Goal: Task Accomplishment & Management: Complete application form

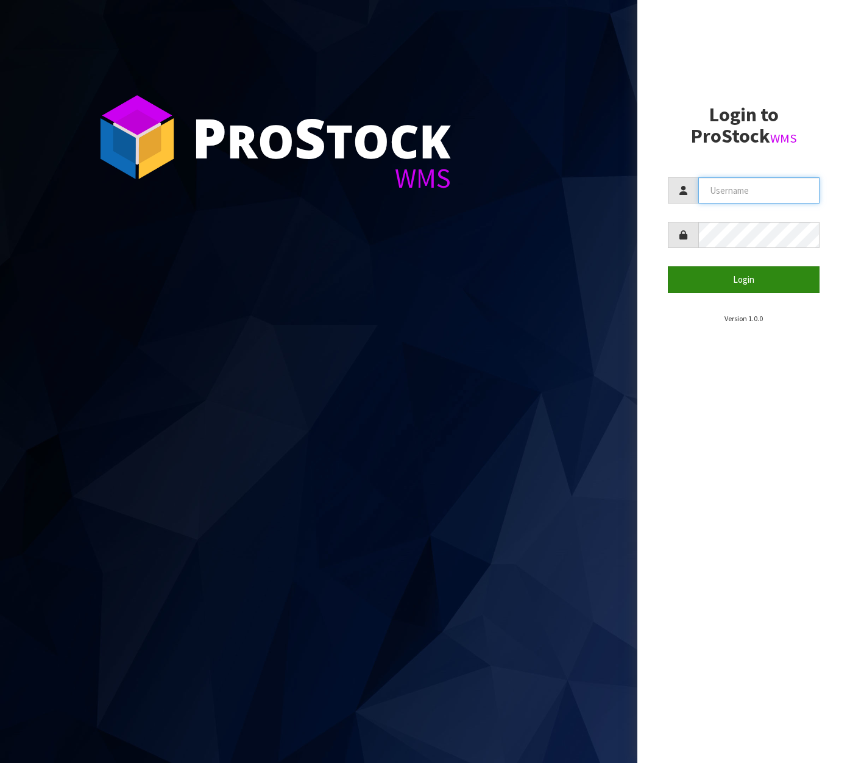
type input "[EMAIL_ADDRESS][DOMAIN_NAME]"
click at [781, 285] on button "Login" at bounding box center [744, 279] width 152 height 26
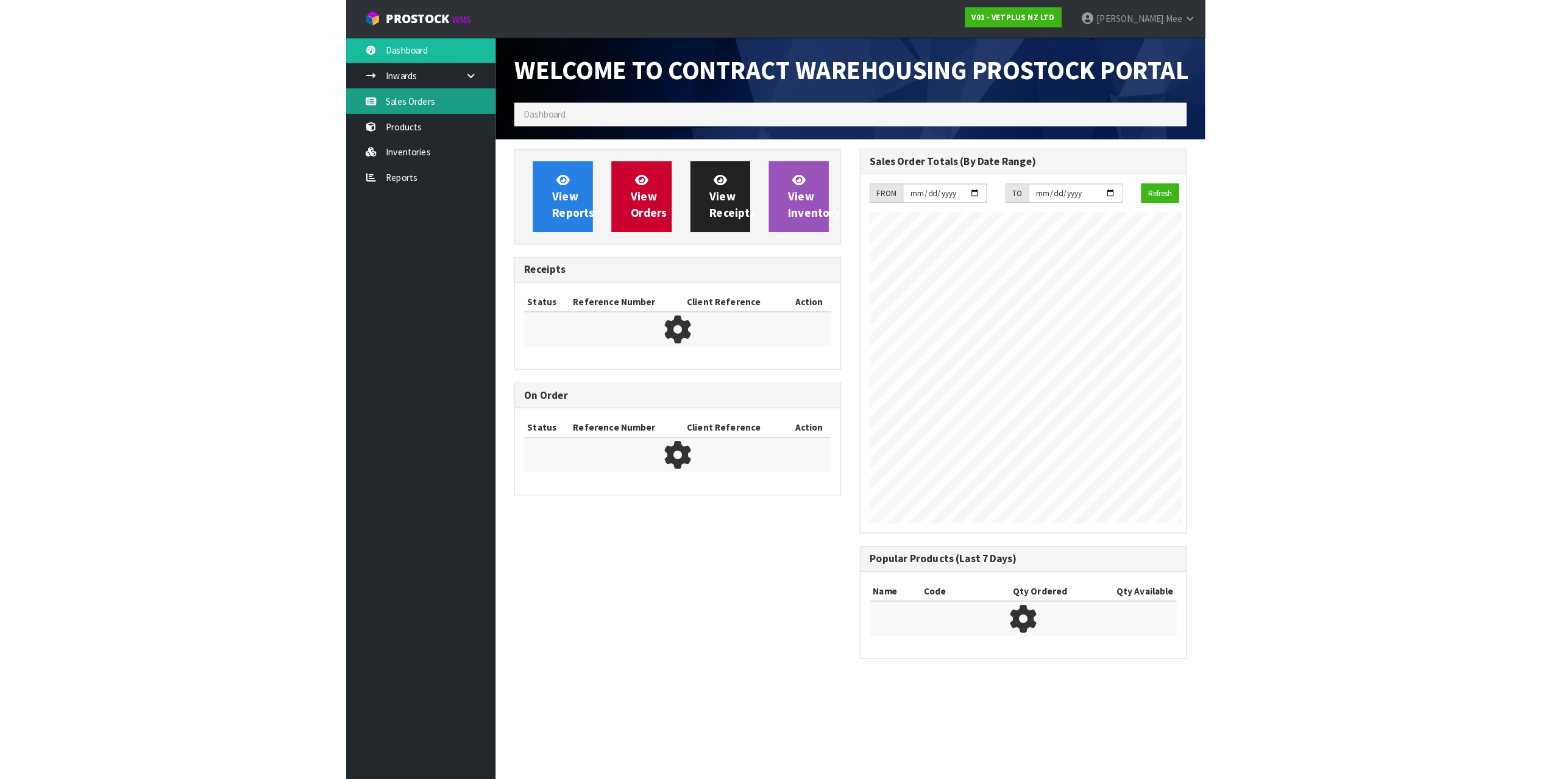
scroll to position [696, 338]
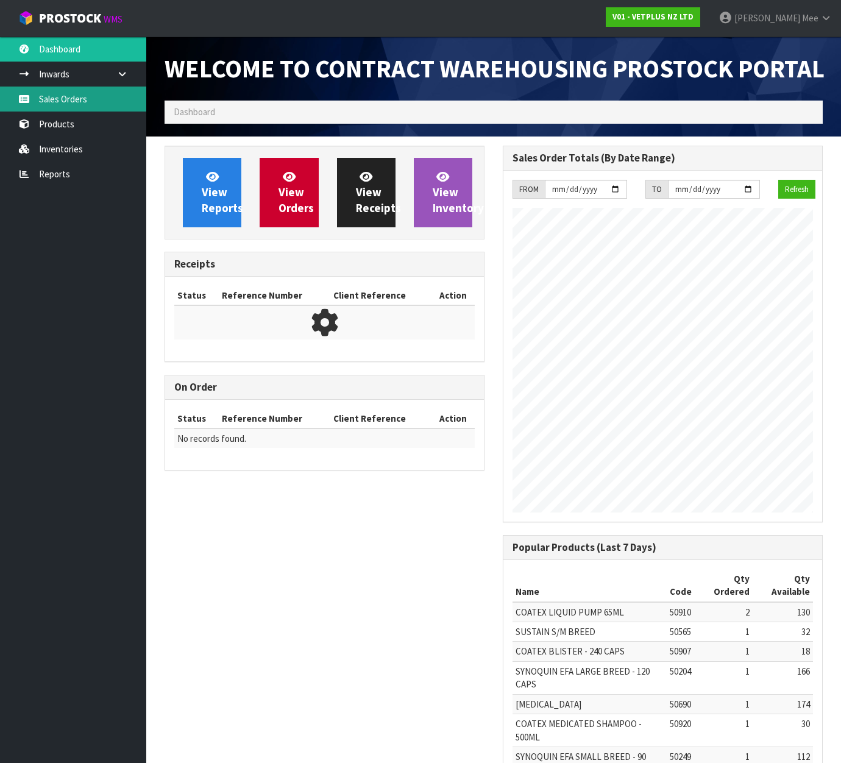
click at [104, 105] on link "Sales Orders" at bounding box center [73, 99] width 146 height 25
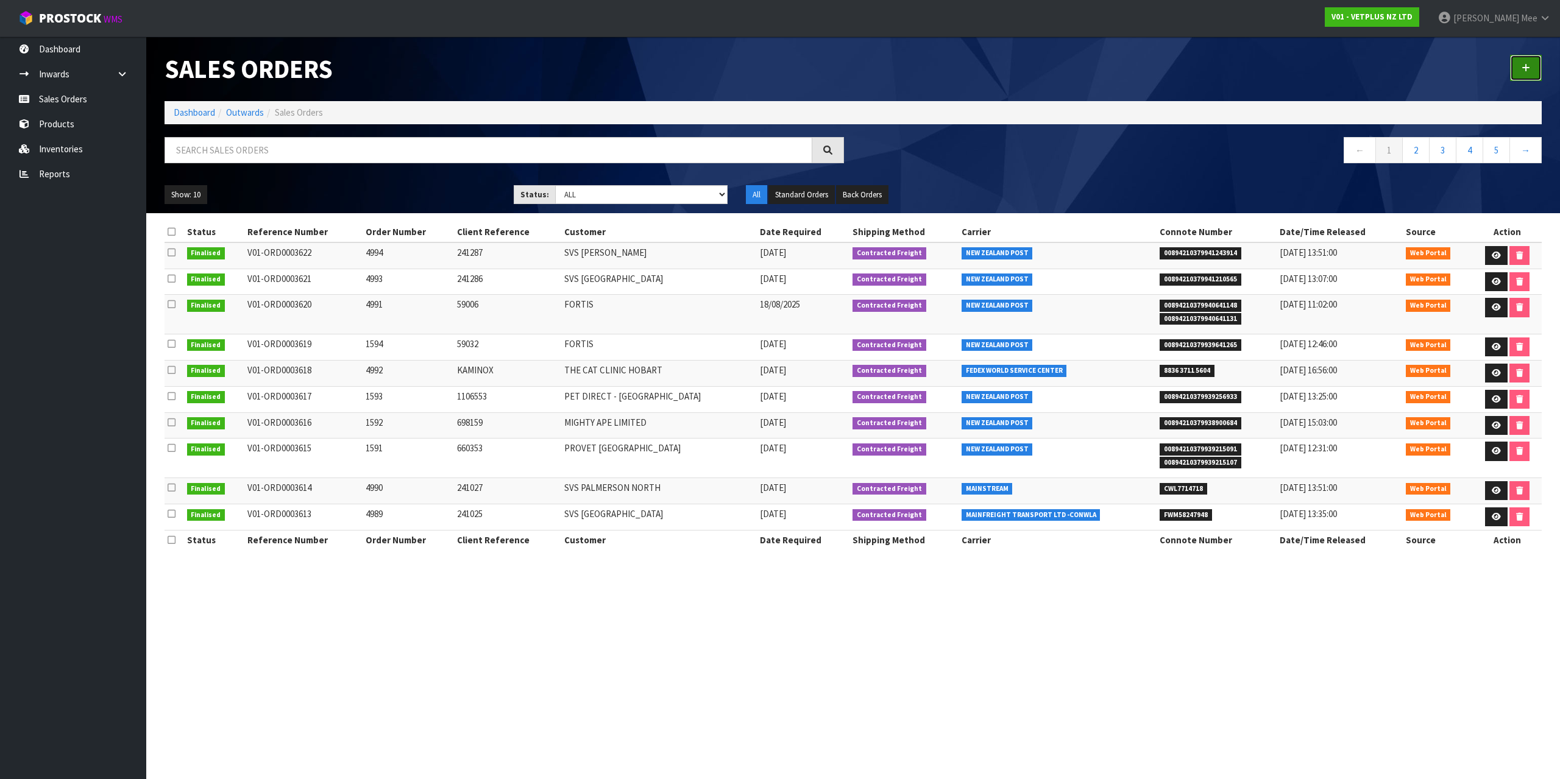
click at [849, 62] on link at bounding box center [1526, 68] width 32 height 26
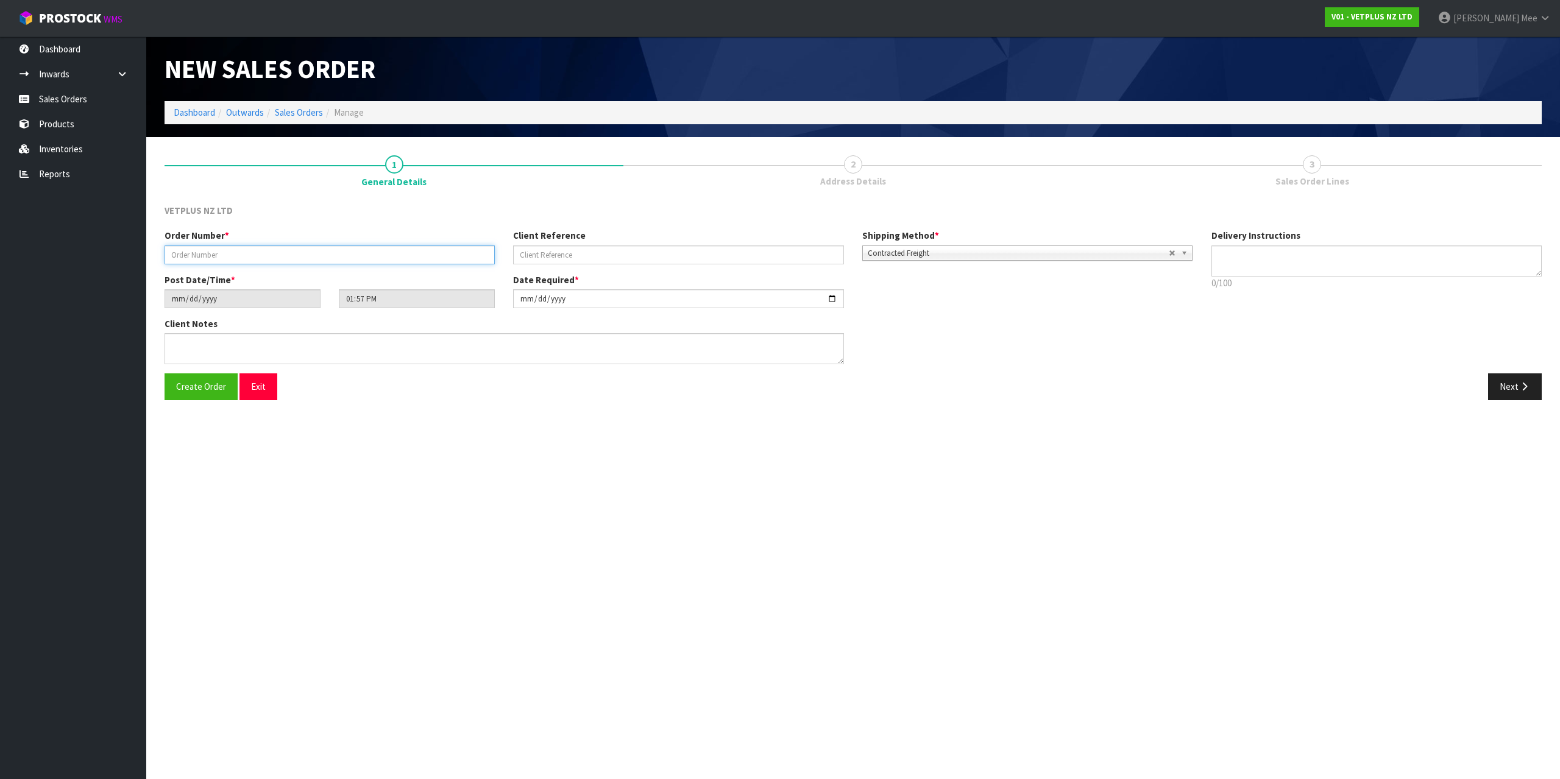
click at [235, 262] on input "text" at bounding box center [330, 255] width 330 height 19
type input "4995"
type input "241436"
click at [849, 385] on icon "button" at bounding box center [1524, 386] width 12 height 9
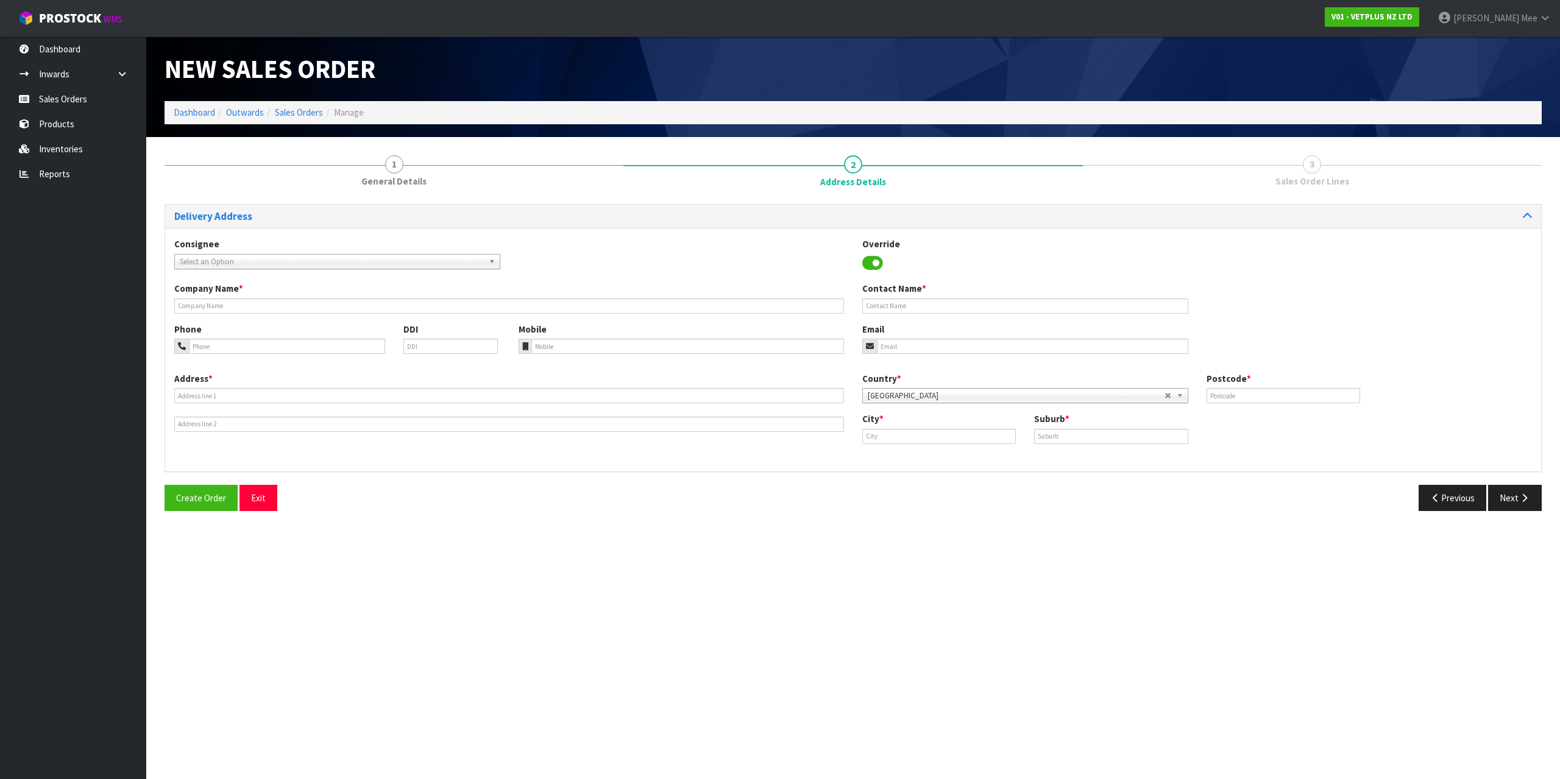
click at [238, 258] on span "Select an Option" at bounding box center [332, 262] width 304 height 15
type input "svs pa"
click at [241, 293] on li "SVS PA LMERSON NORTH - SVS PALMERSON NORTH" at bounding box center [337, 296] width 320 height 15
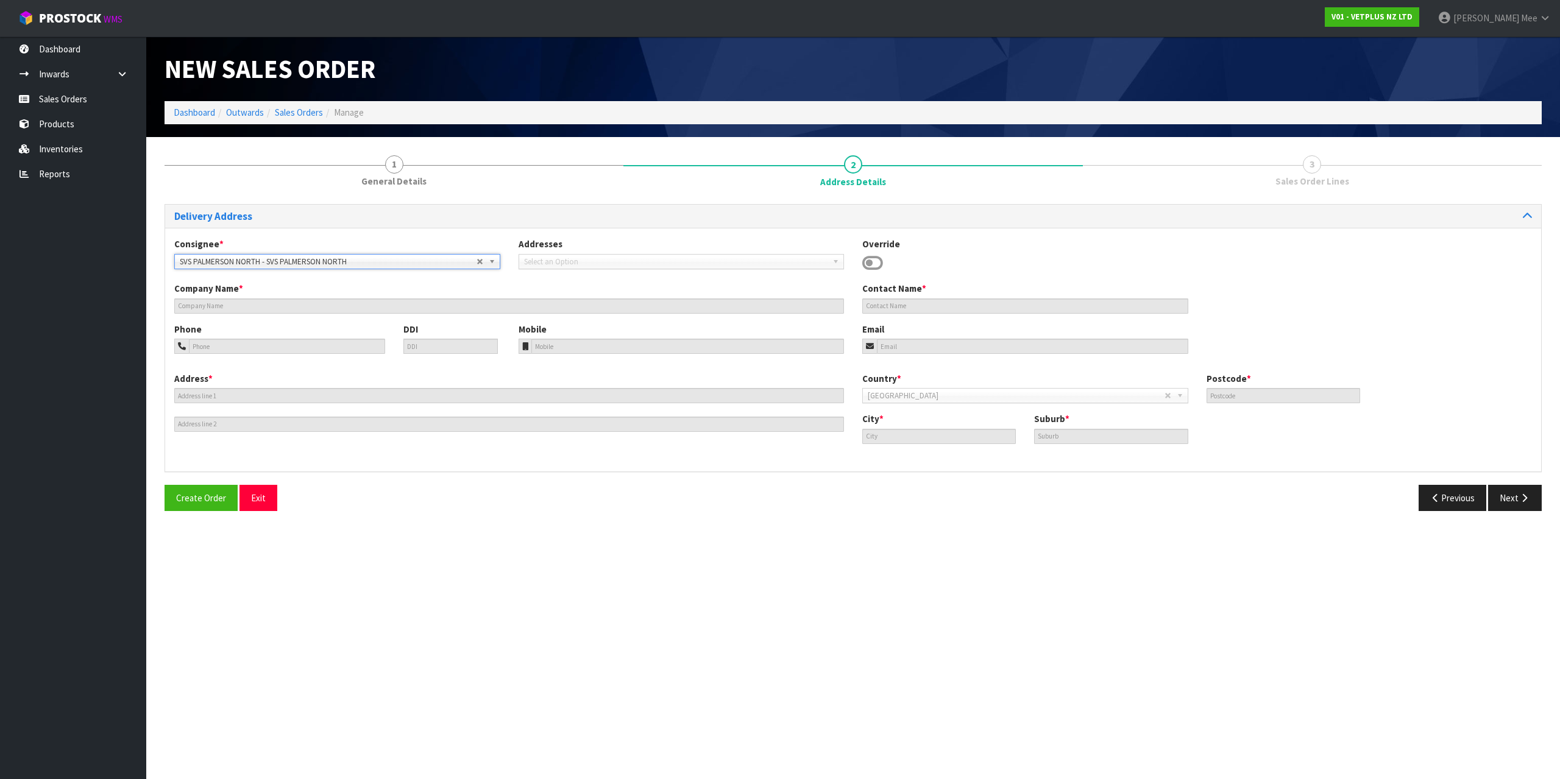
type input "SVS PALMERSON NORTH"
type input "[STREET_ADDRESS][PERSON_NAME]"
type input "4414"
type input "[GEOGRAPHIC_DATA]"
type input "[PERSON_NAME]"
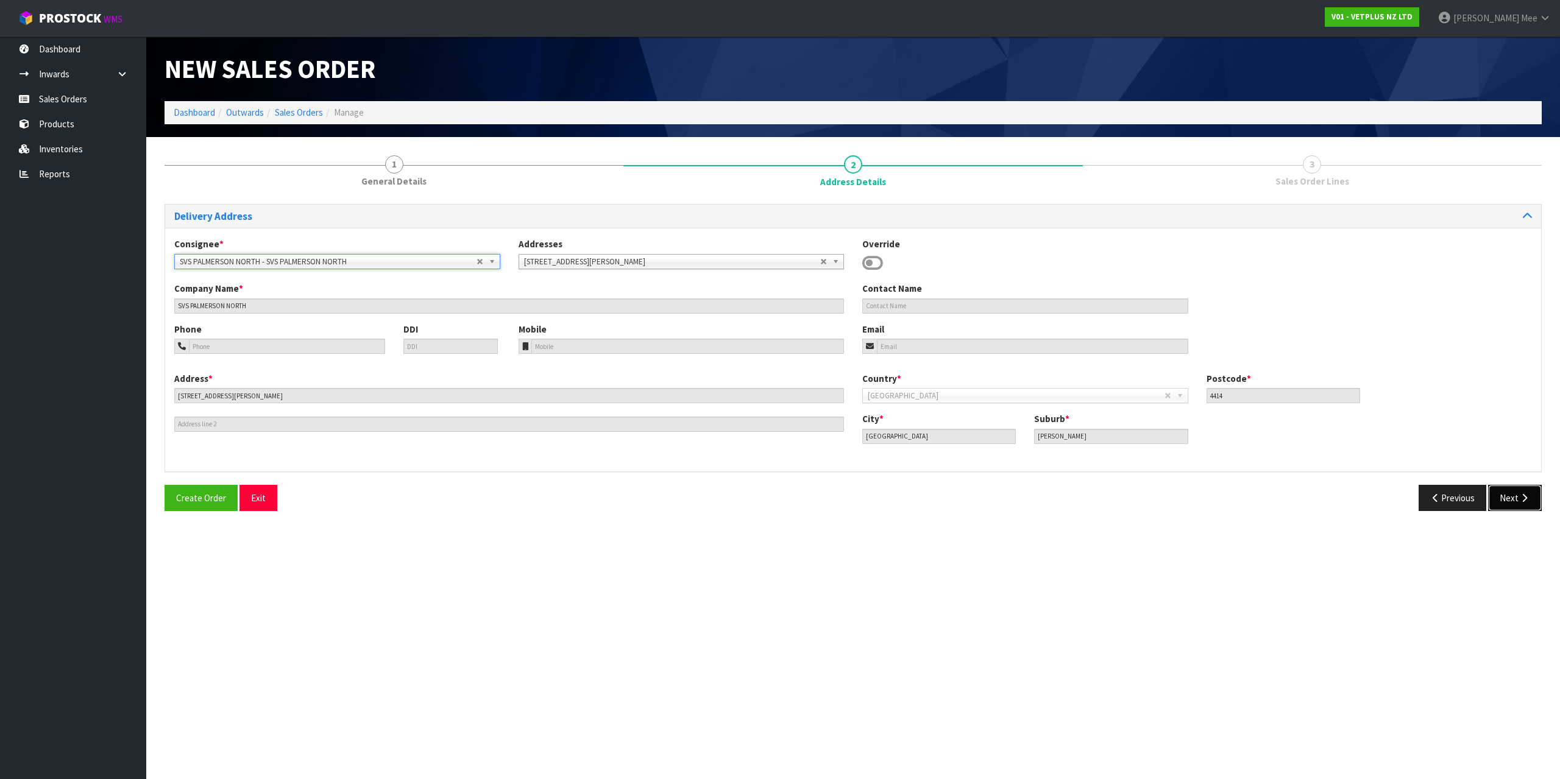
click at [849, 496] on button "Next" at bounding box center [1515, 498] width 54 height 26
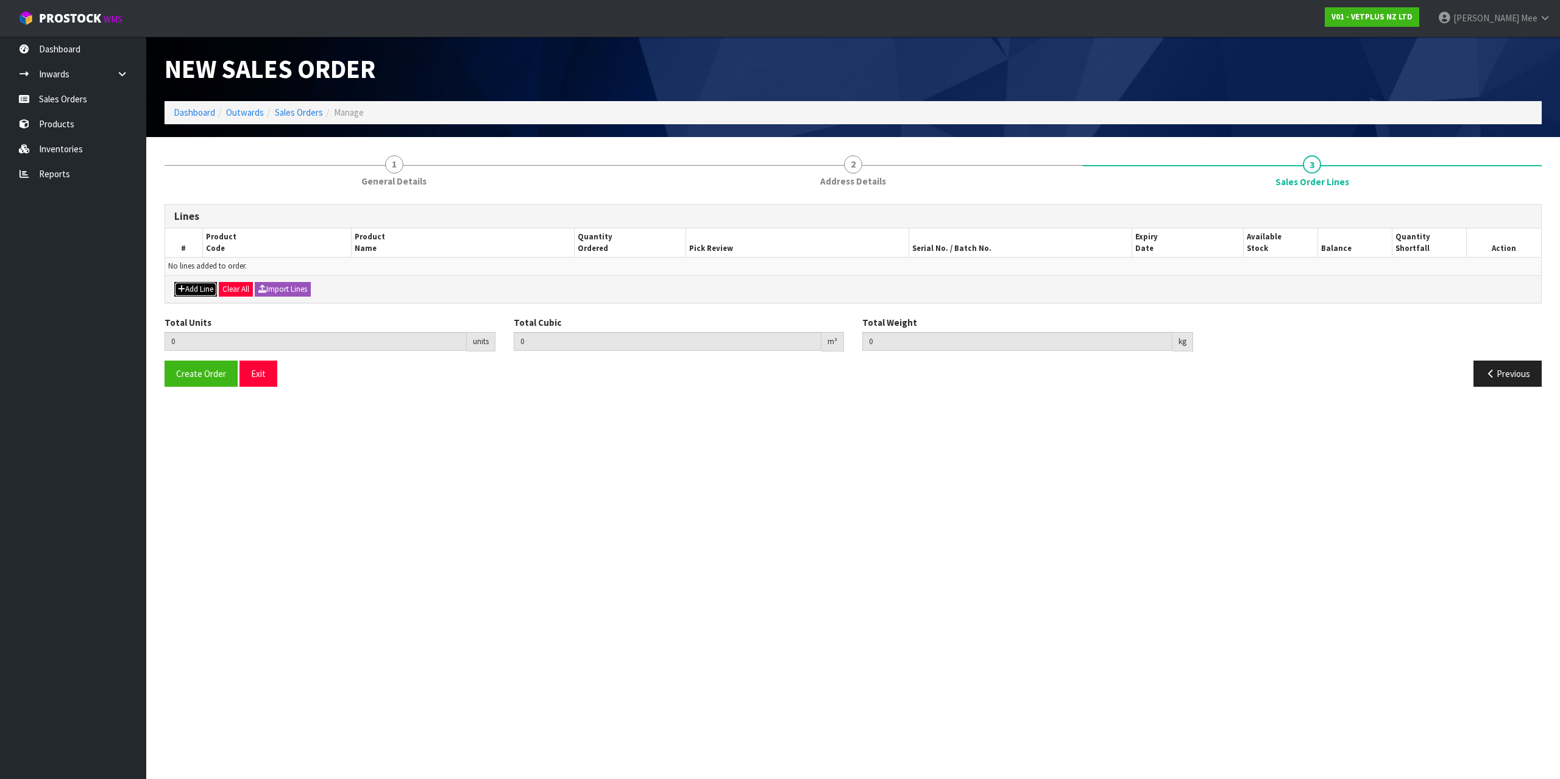
click at [179, 289] on icon "button" at bounding box center [181, 289] width 7 height 8
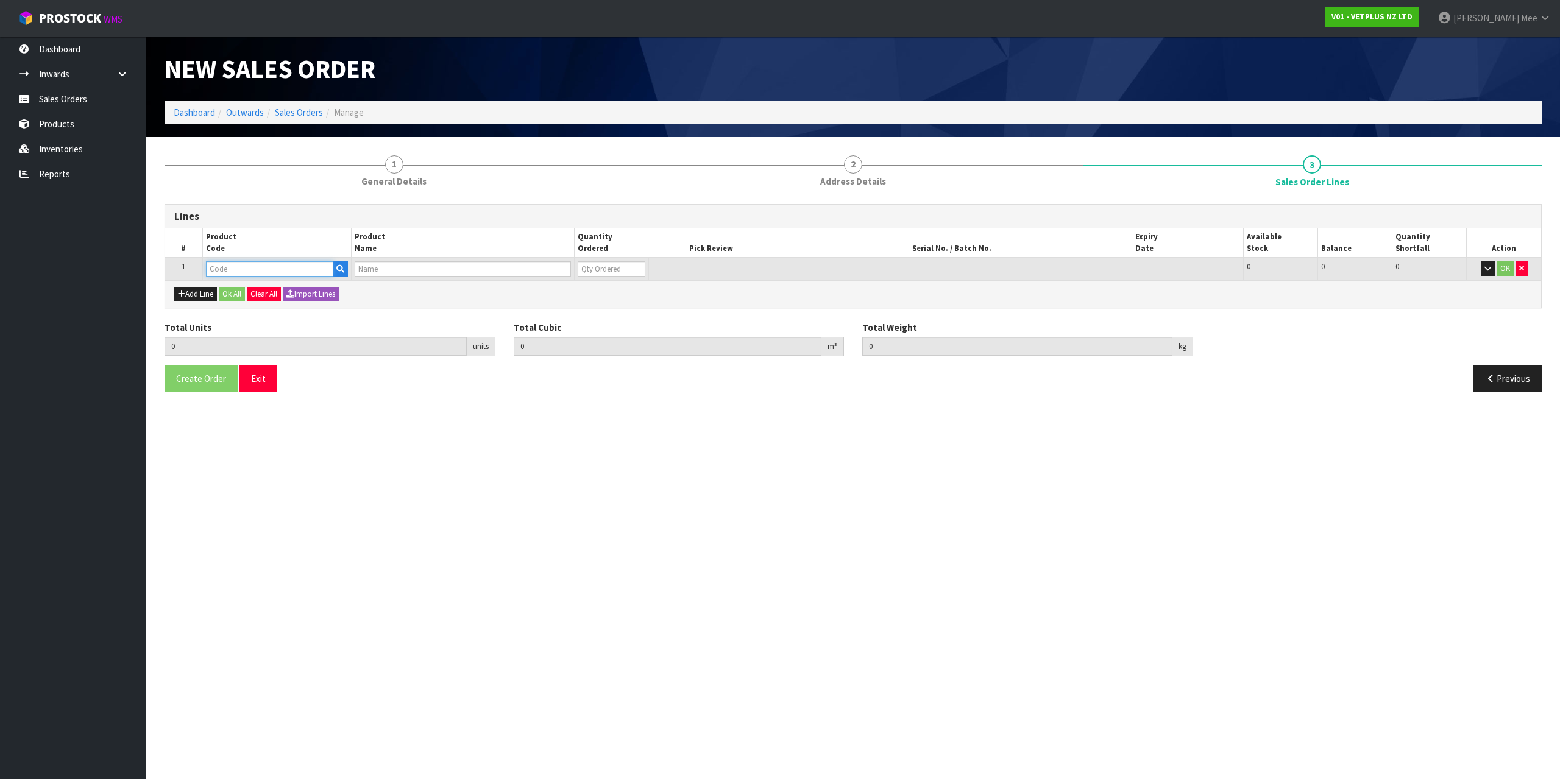
click at [219, 266] on input "text" at bounding box center [269, 268] width 127 height 15
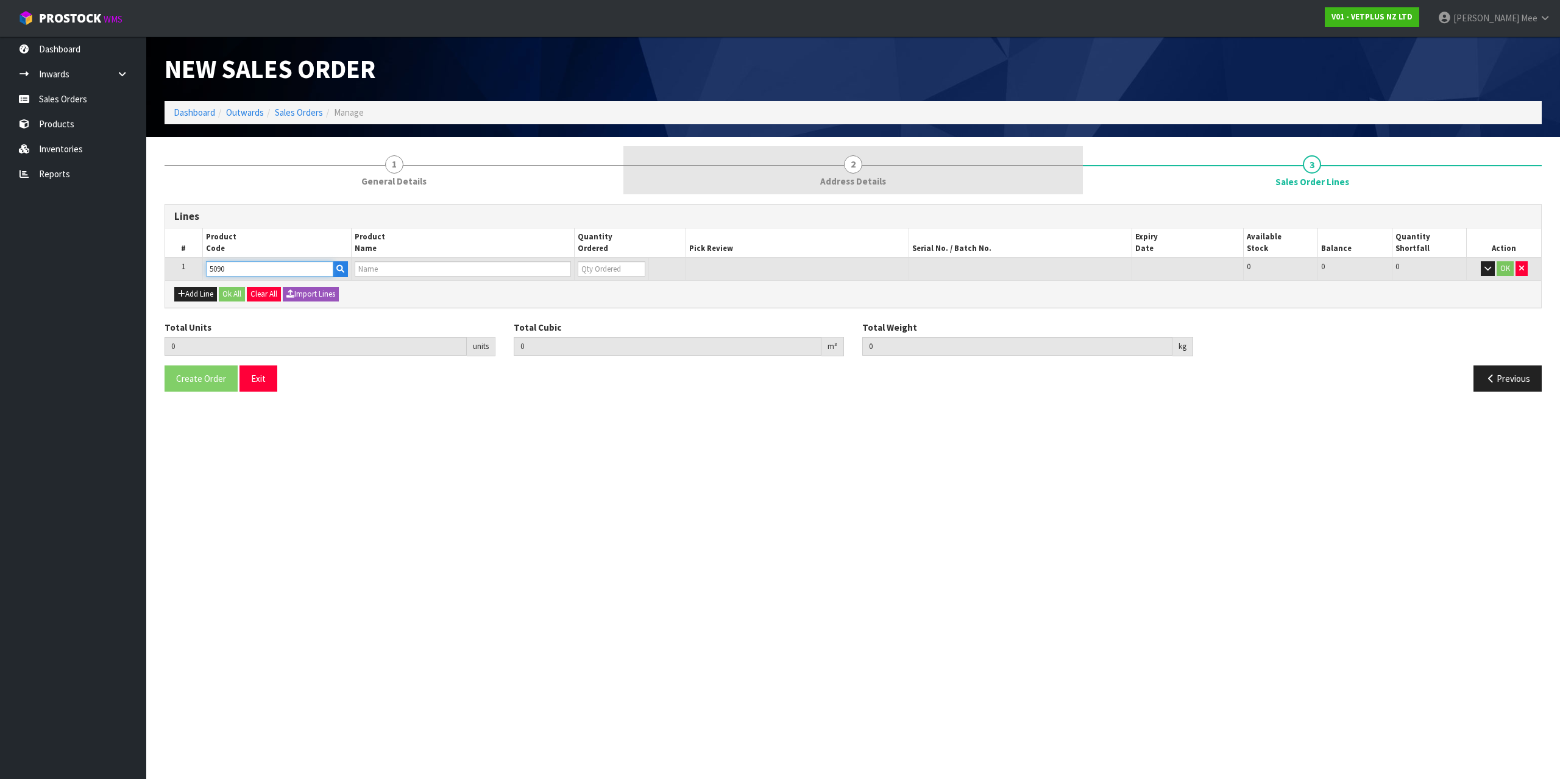
type input "50907"
type input "0.000000"
type input "0.000"
type input "COATEX BLISTER - 240 CAPS"
type input "0"
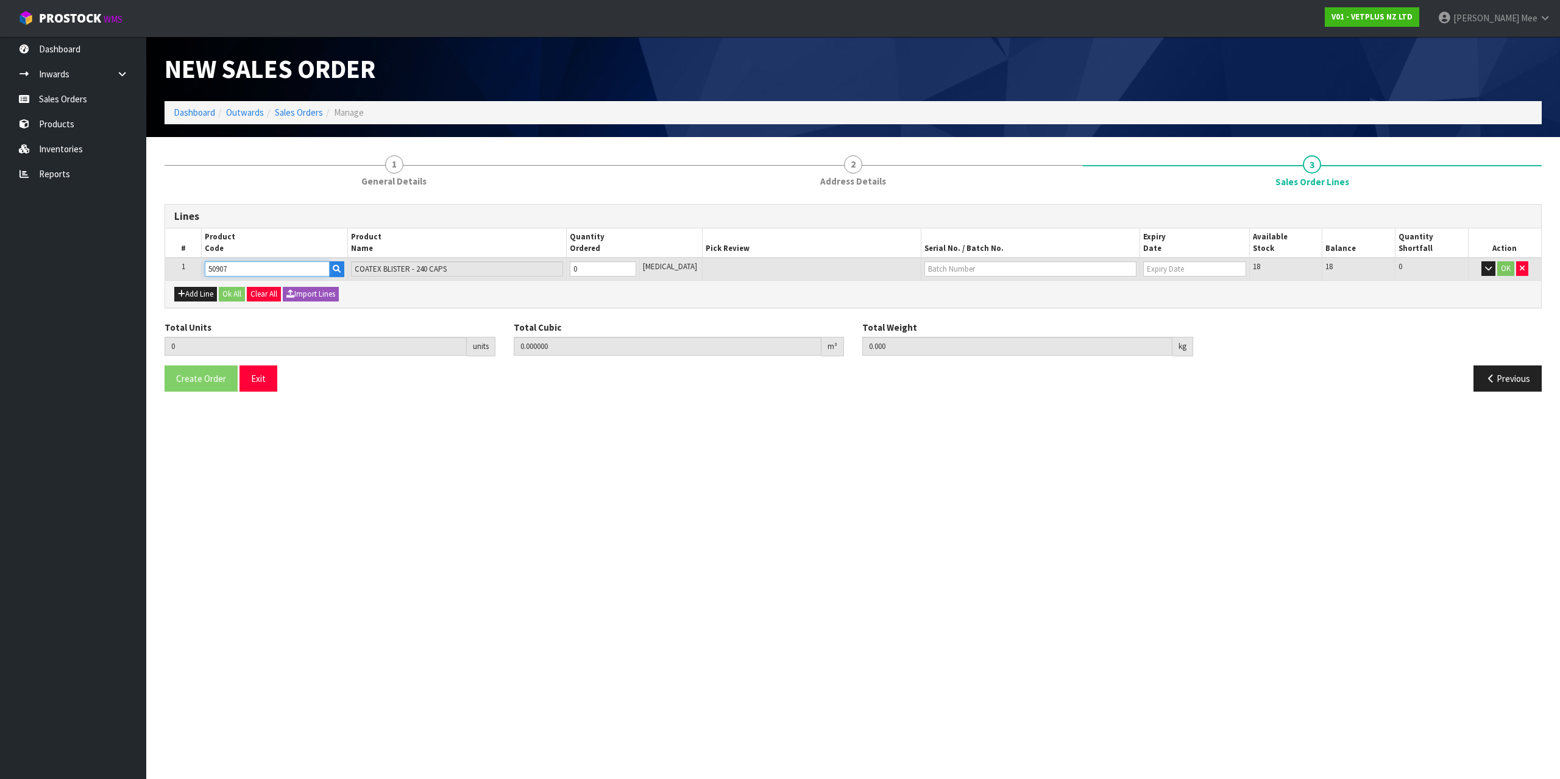
type input "50907"
click at [603, 270] on input "0" at bounding box center [603, 268] width 66 height 15
click at [636, 263] on input "0" at bounding box center [603, 268] width 66 height 15
type input "1"
type input "0.000792"
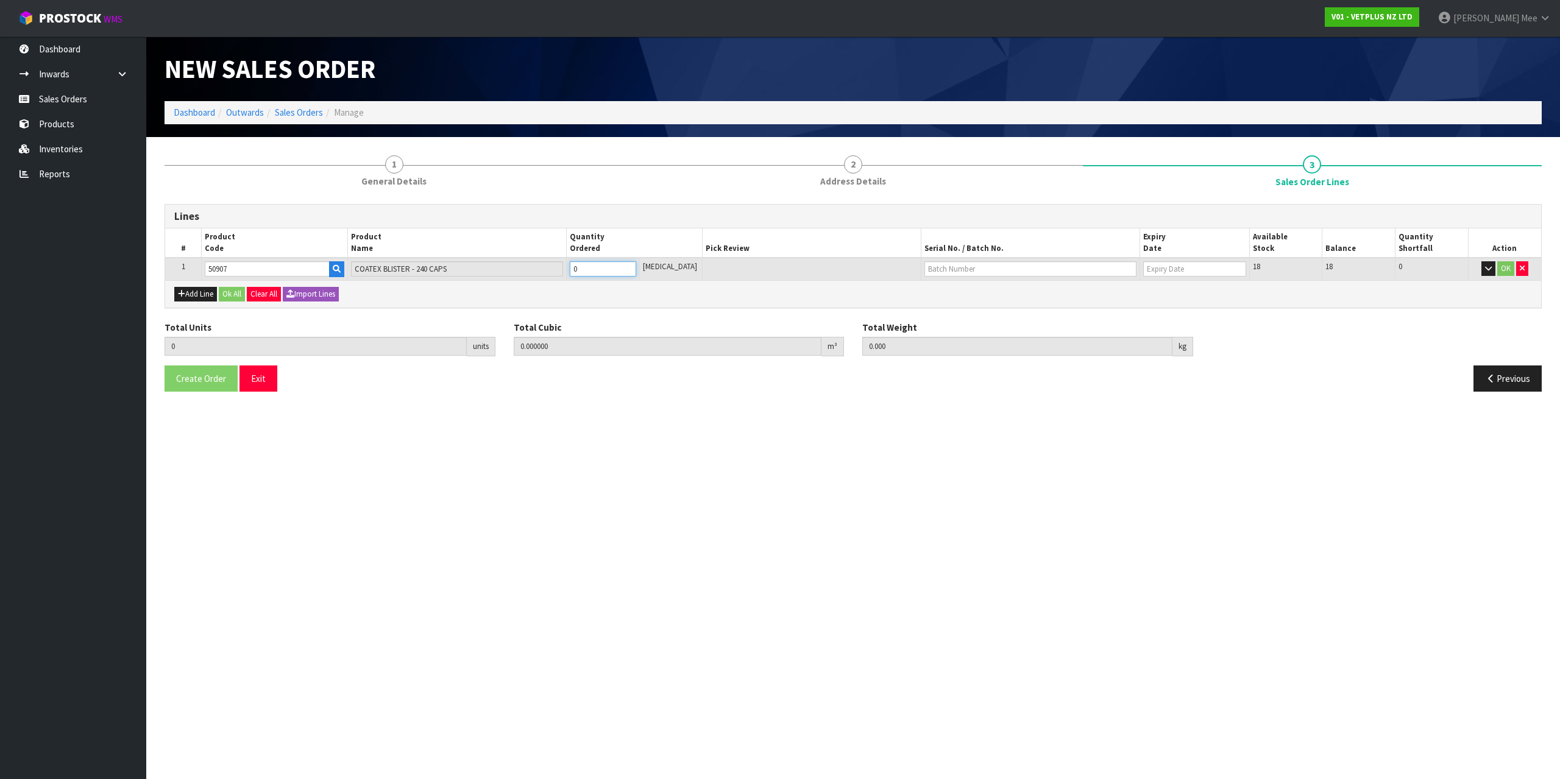
type input "0.54"
type input "1"
click at [636, 267] on input "1" at bounding box center [603, 268] width 66 height 15
click at [192, 305] on div "Add Line Ok All Clear All Import Lines" at bounding box center [853, 293] width 1376 height 27
click at [203, 294] on button "Add Line" at bounding box center [195, 294] width 43 height 15
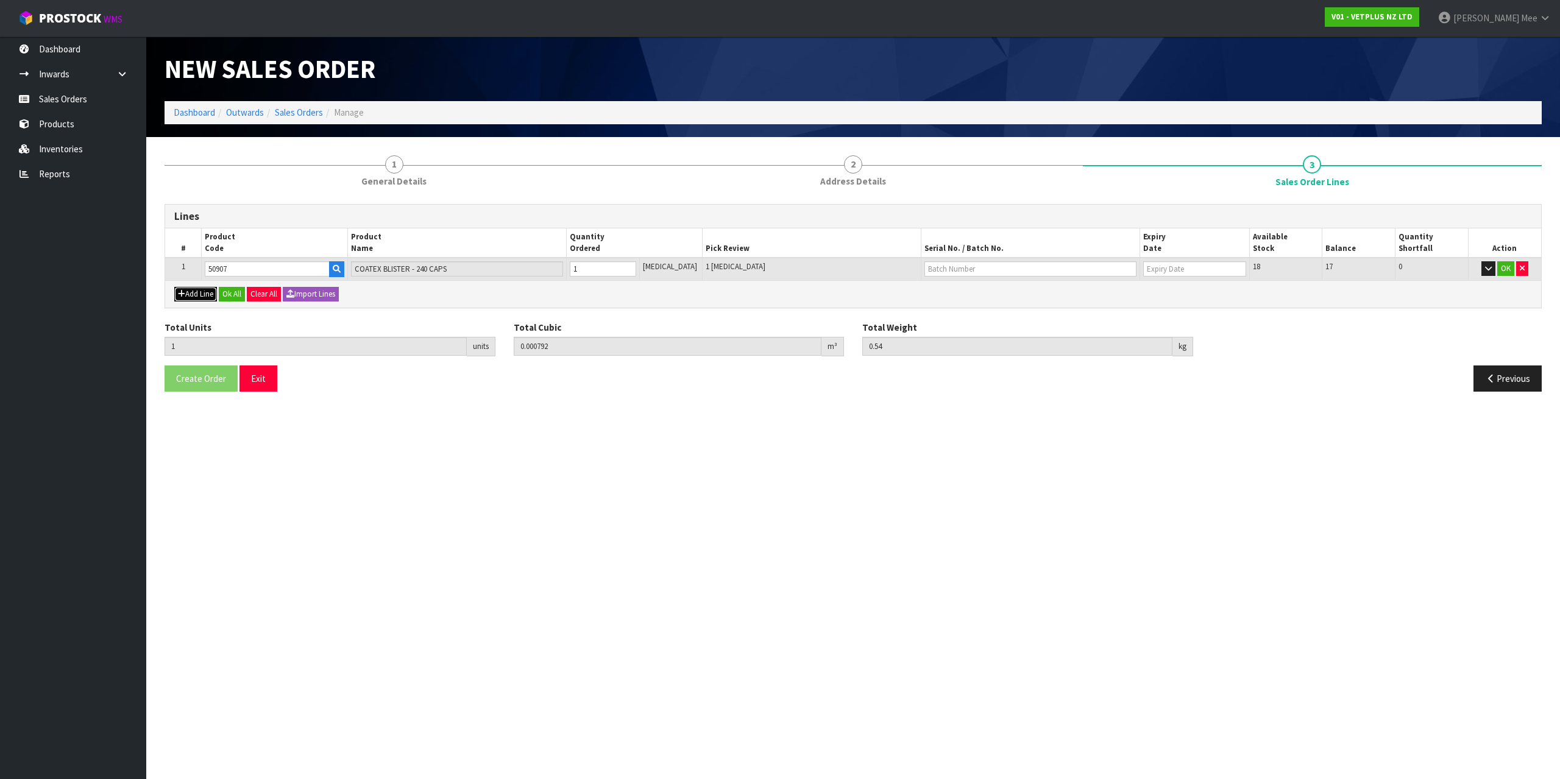
type input "0"
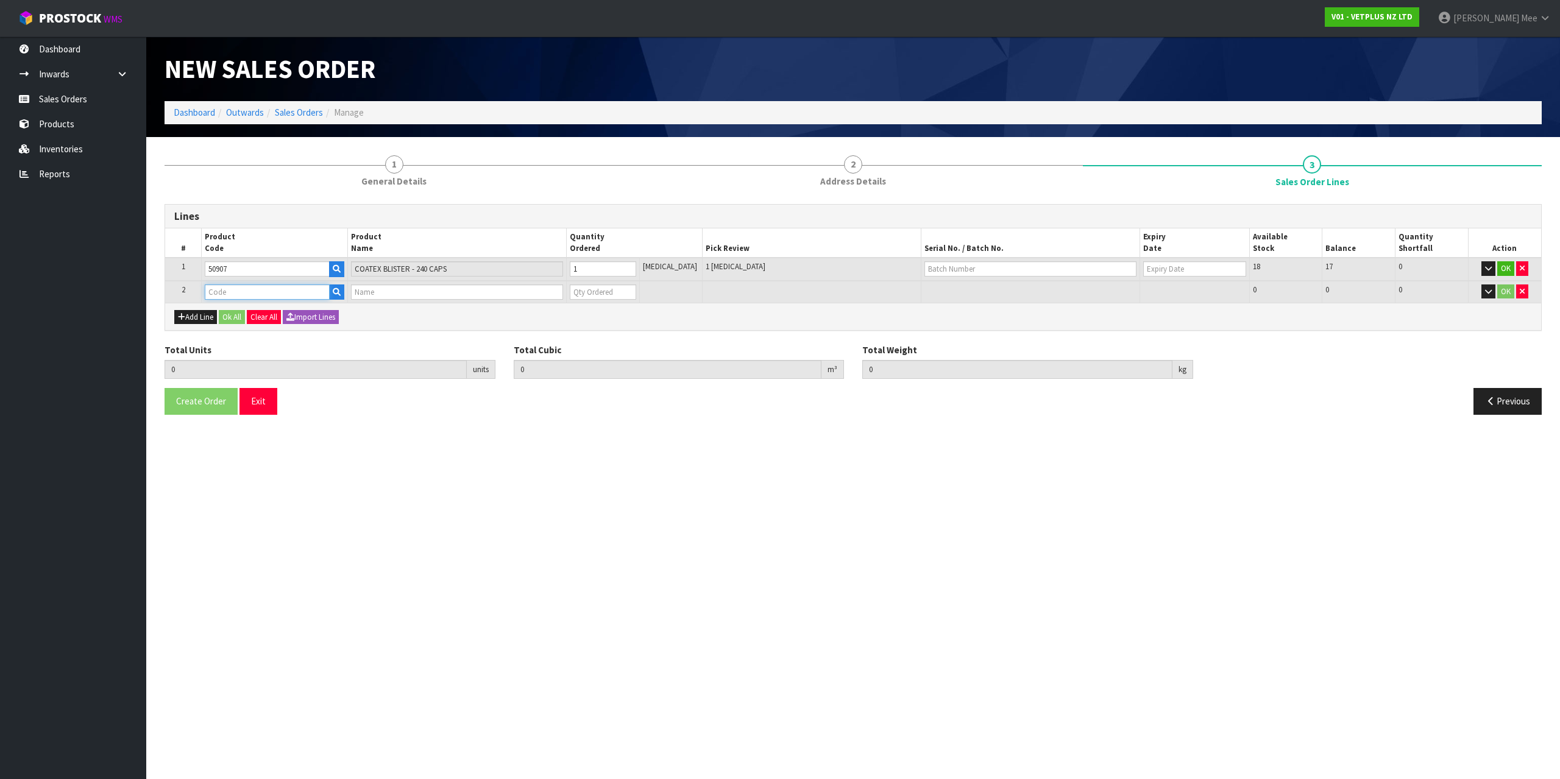
click at [224, 296] on input "text" at bounding box center [267, 292] width 124 height 15
type input "50915"
type input "1"
type input "0.000792"
type input "0.54"
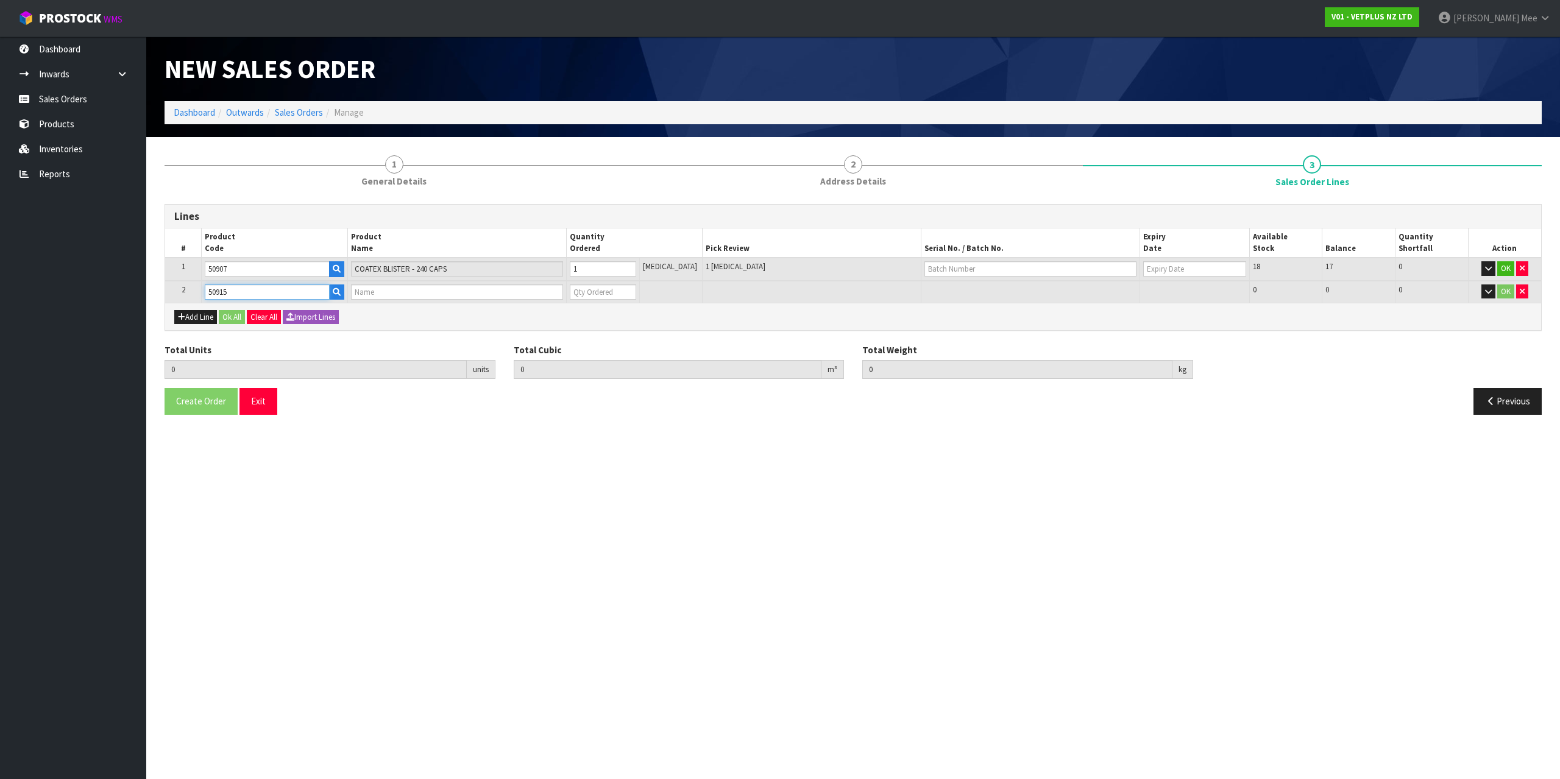
type input "COATEX LIQUID PUMP - 150ML"
type input "0"
type input "50915"
type input "2"
type input "0.001255"
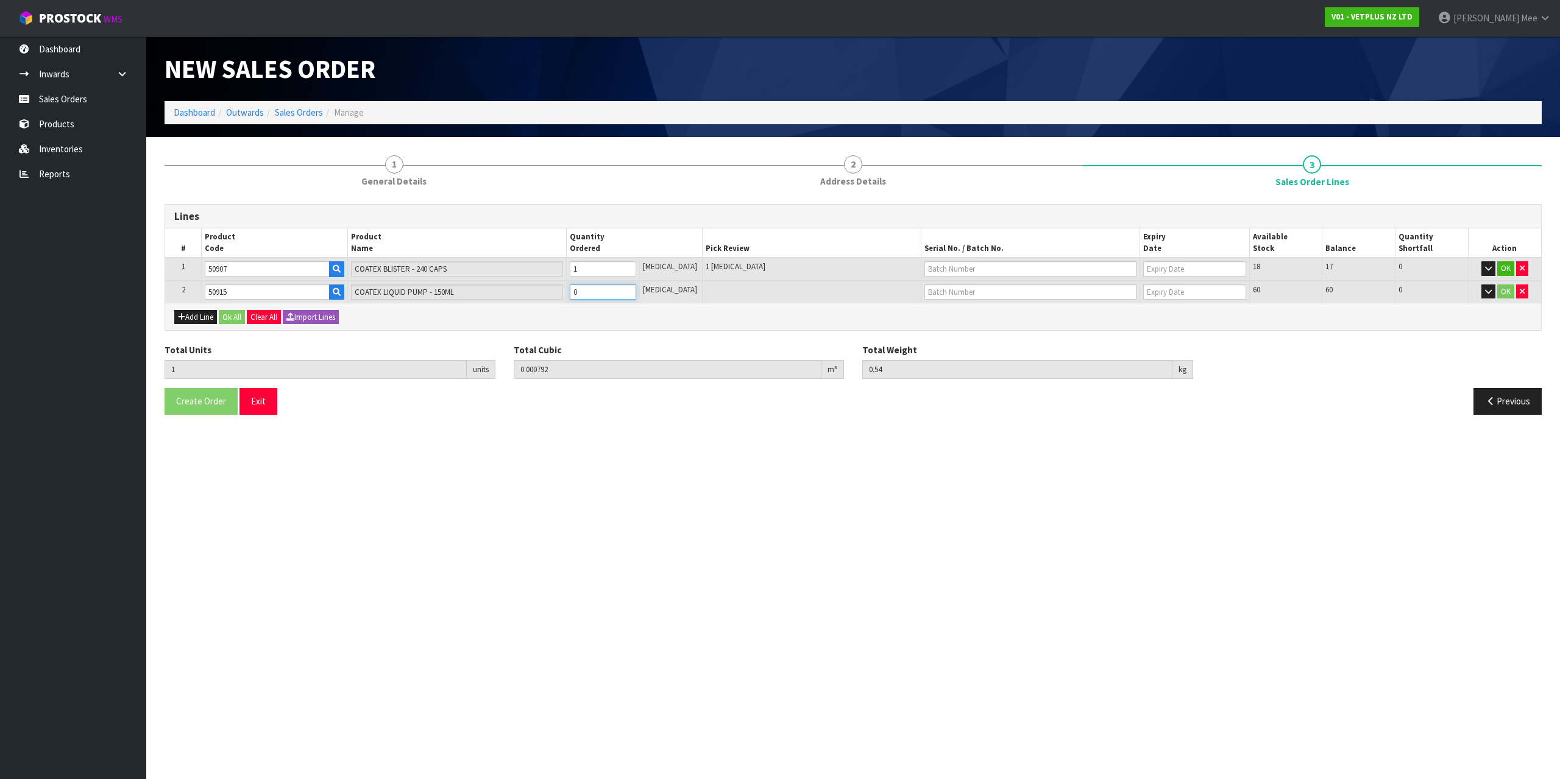
type input "0.74"
type input "1"
click at [635, 288] on input "1" at bounding box center [603, 292] width 66 height 15
type input "3"
type input "0.001718"
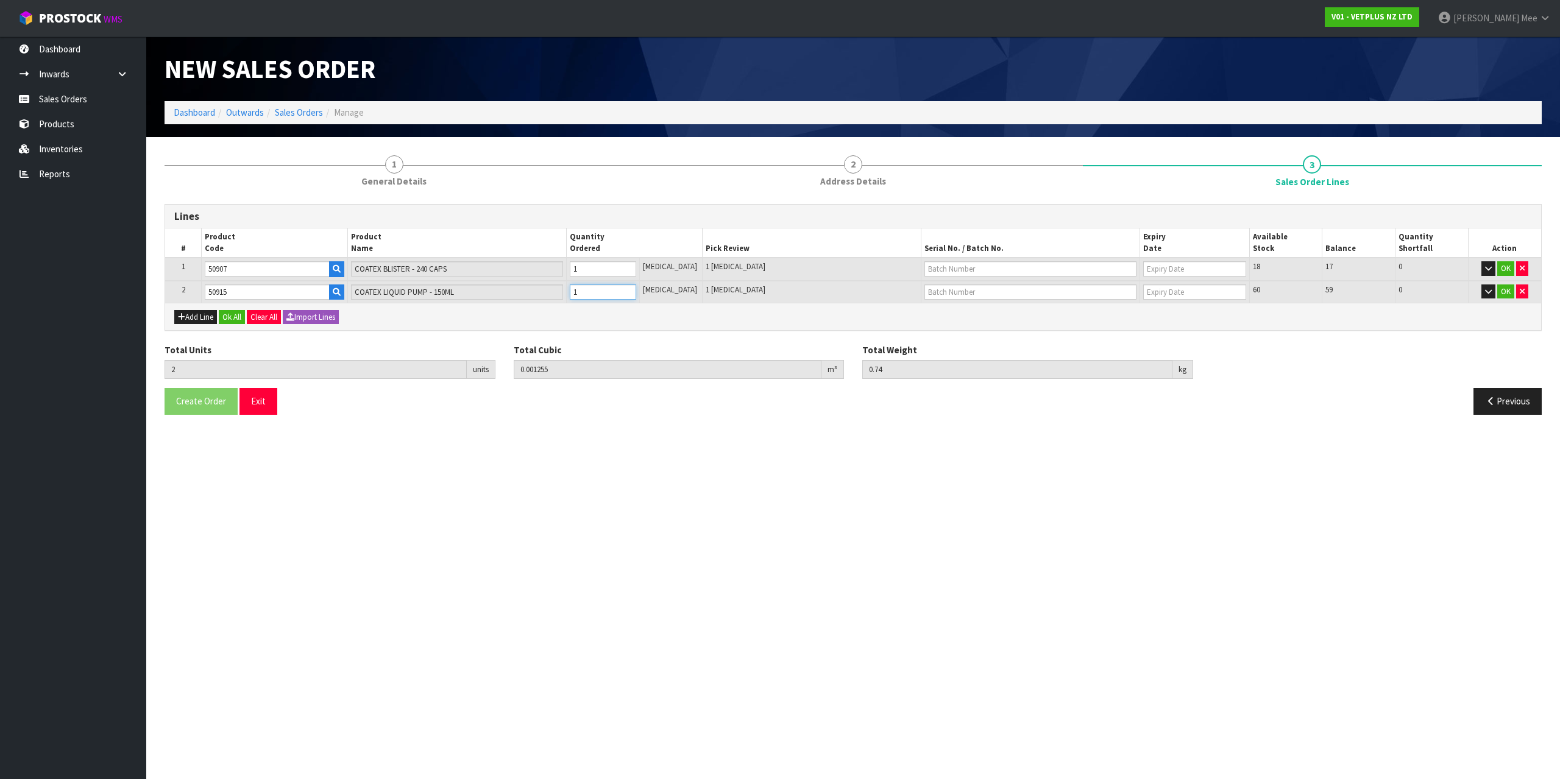
type input "0.94"
type input "2"
click at [635, 288] on input "2" at bounding box center [603, 292] width 66 height 15
click at [158, 319] on div "1 General Details 2 Address Details 3 Sales Order Lines Lines # Product Code Pr…" at bounding box center [852, 285] width 1395 height 278
click at [183, 317] on icon "button" at bounding box center [181, 317] width 7 height 8
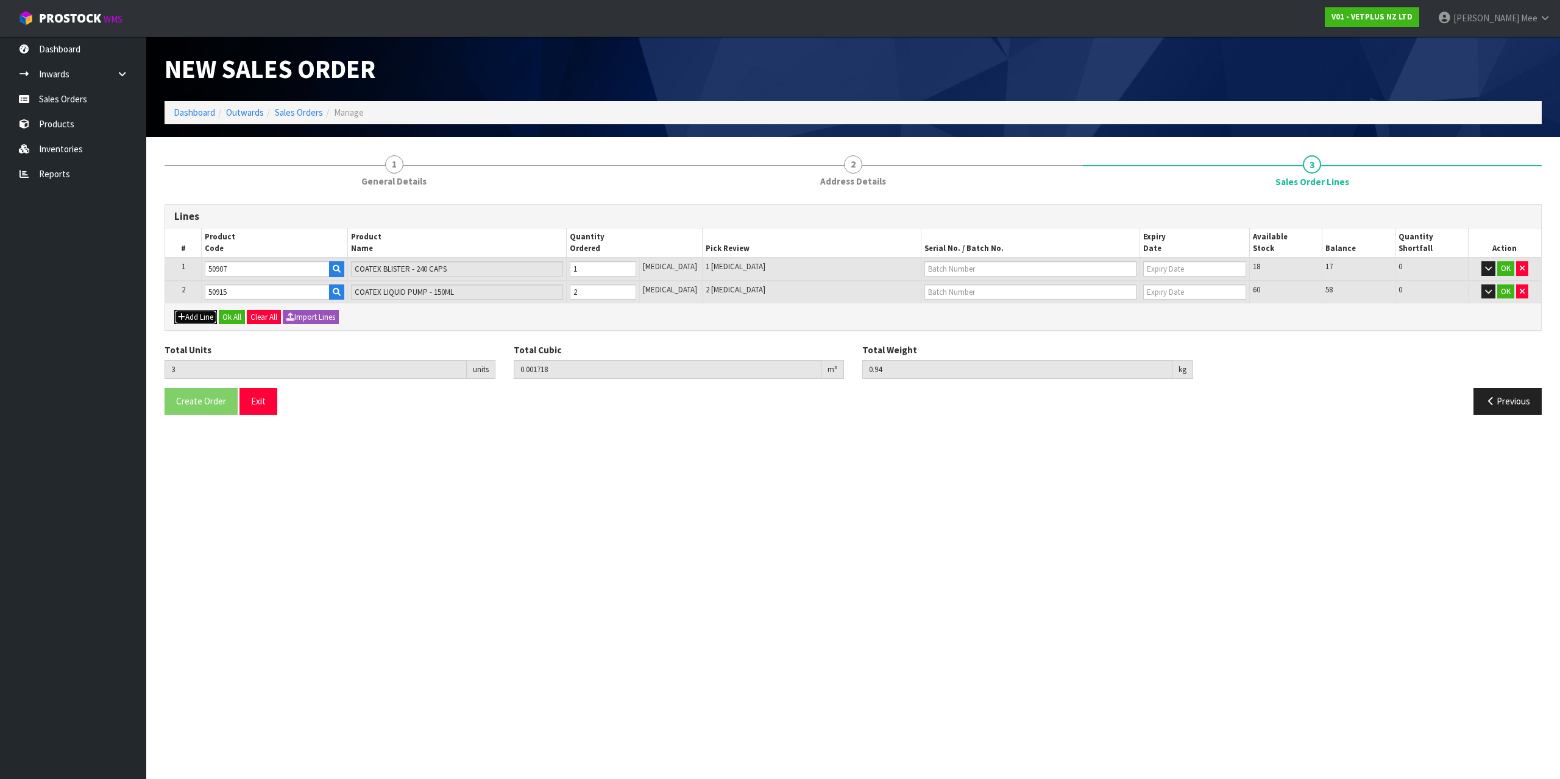
type input "0"
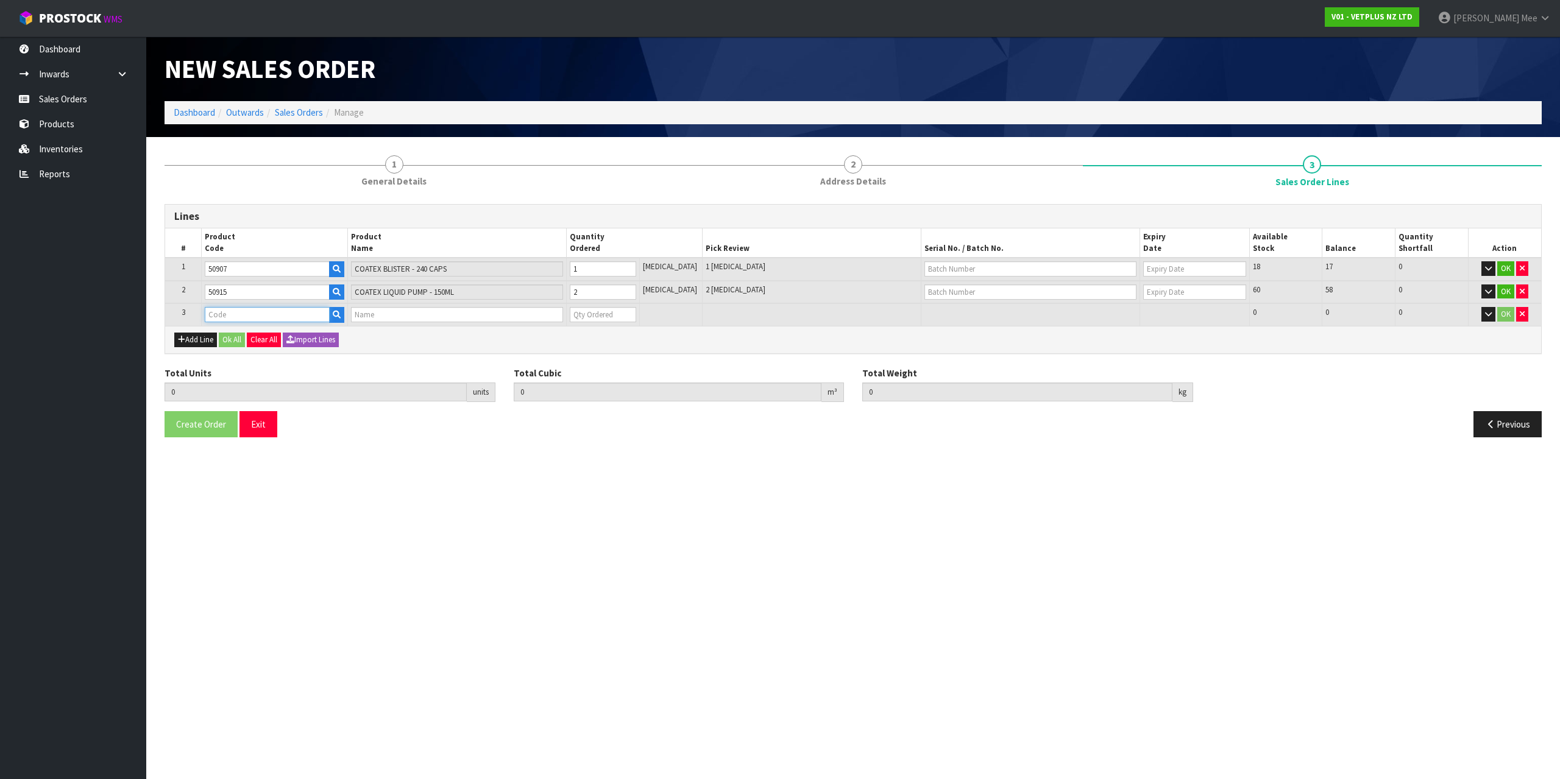
click at [210, 313] on input "text" at bounding box center [267, 314] width 124 height 15
type input "50690"
type input "3"
type input "0.001718"
type input "0.94"
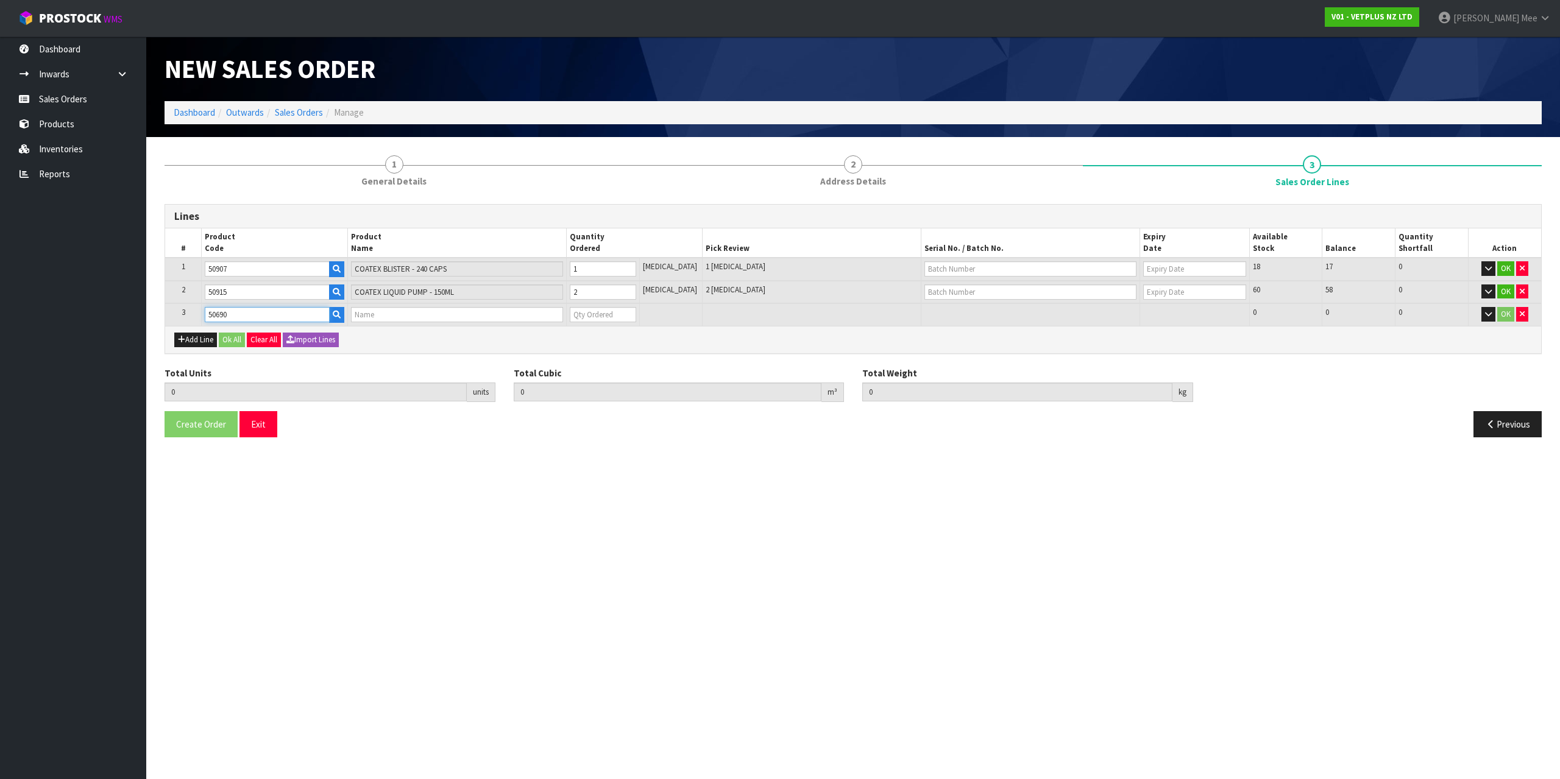
type input "[MEDICAL_DATA]"
type input "0"
type input "50690"
drag, startPoint x: 618, startPoint y: 316, endPoint x: 577, endPoint y: 313, distance: 40.9
click at [577, 313] on input "0" at bounding box center [603, 314] width 66 height 15
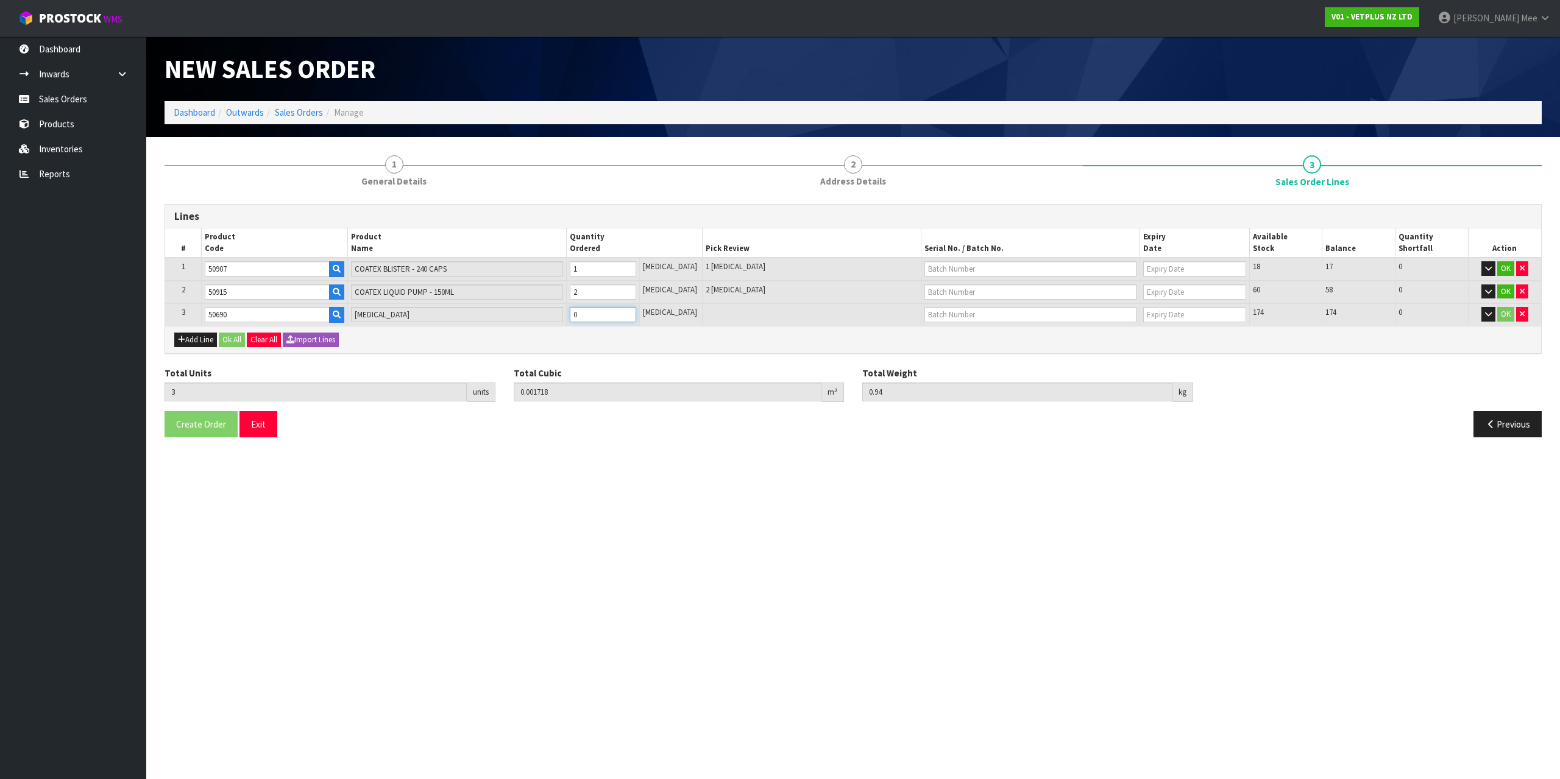
type input "4"
type input "0.001998"
type input "0.993"
type input "1"
type input "17"
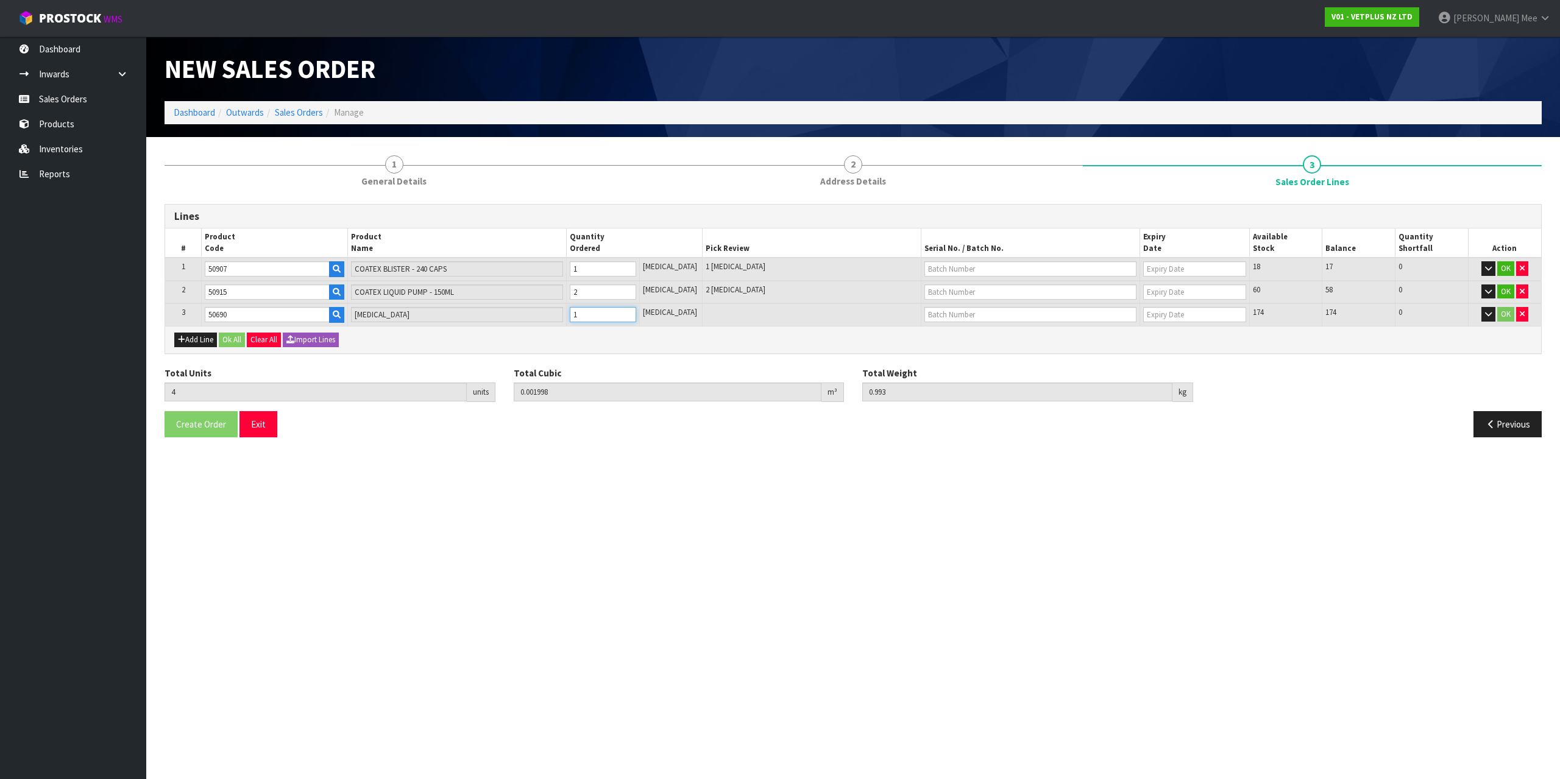
type input "0.005638"
type input "1.682"
type input "14"
click at [402, 340] on div "Add Line Ok All Clear All Import Lines" at bounding box center [853, 339] width 1376 height 27
click at [233, 342] on button "Ok All" at bounding box center [232, 340] width 26 height 15
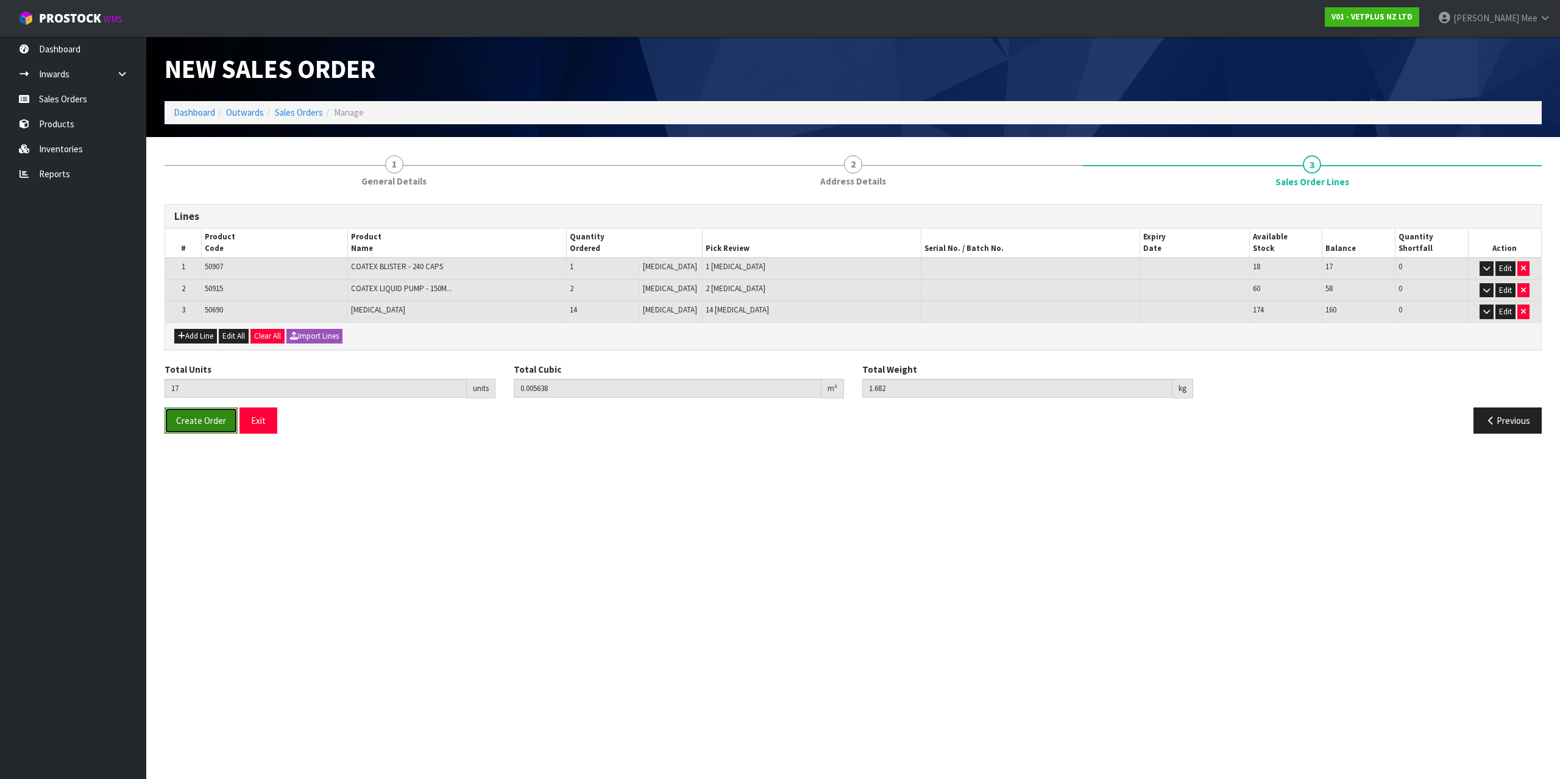
click at [209, 411] on button "Create Order" at bounding box center [201, 421] width 73 height 26
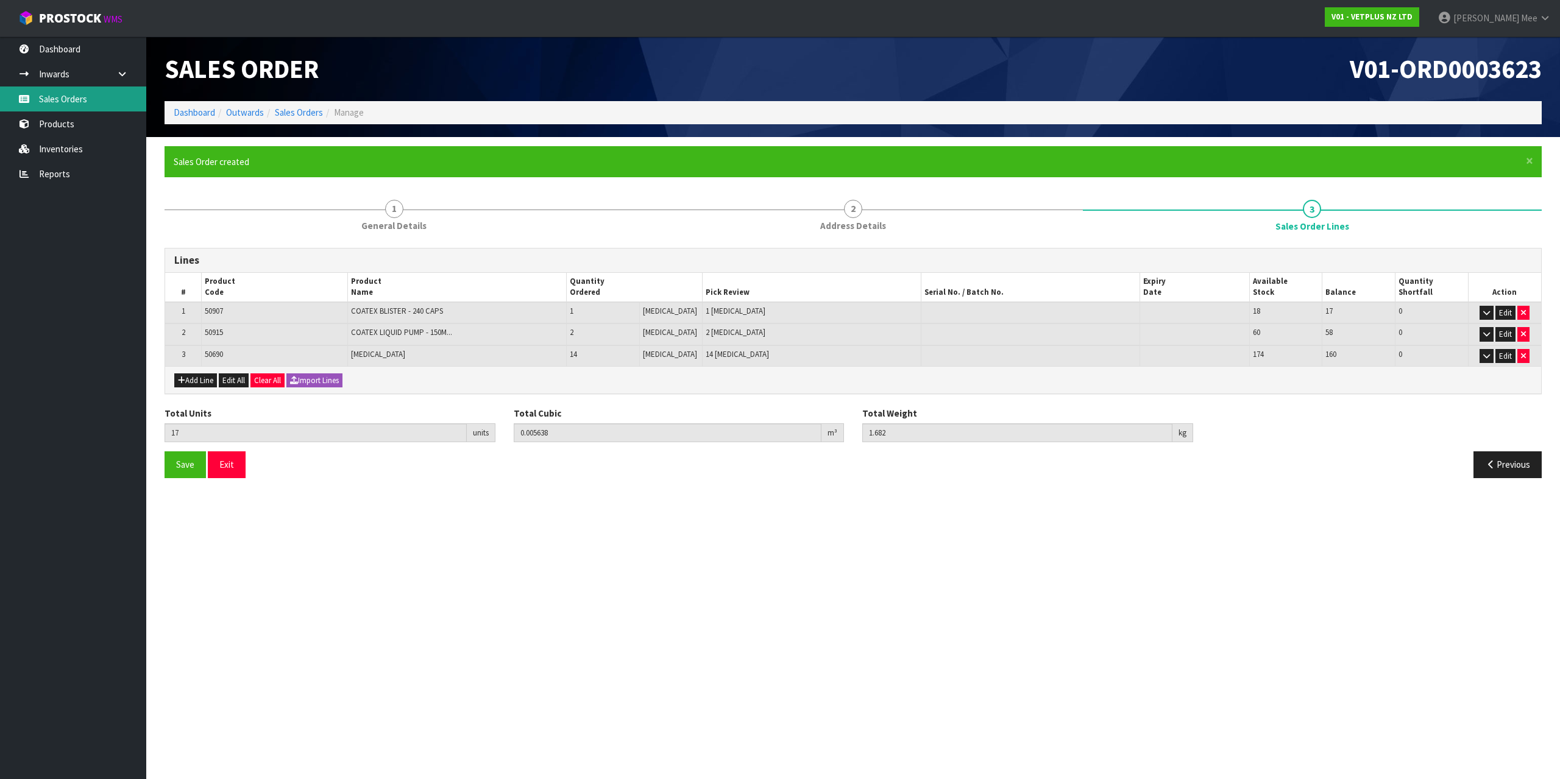
click at [80, 99] on link "Sales Orders" at bounding box center [73, 99] width 146 height 25
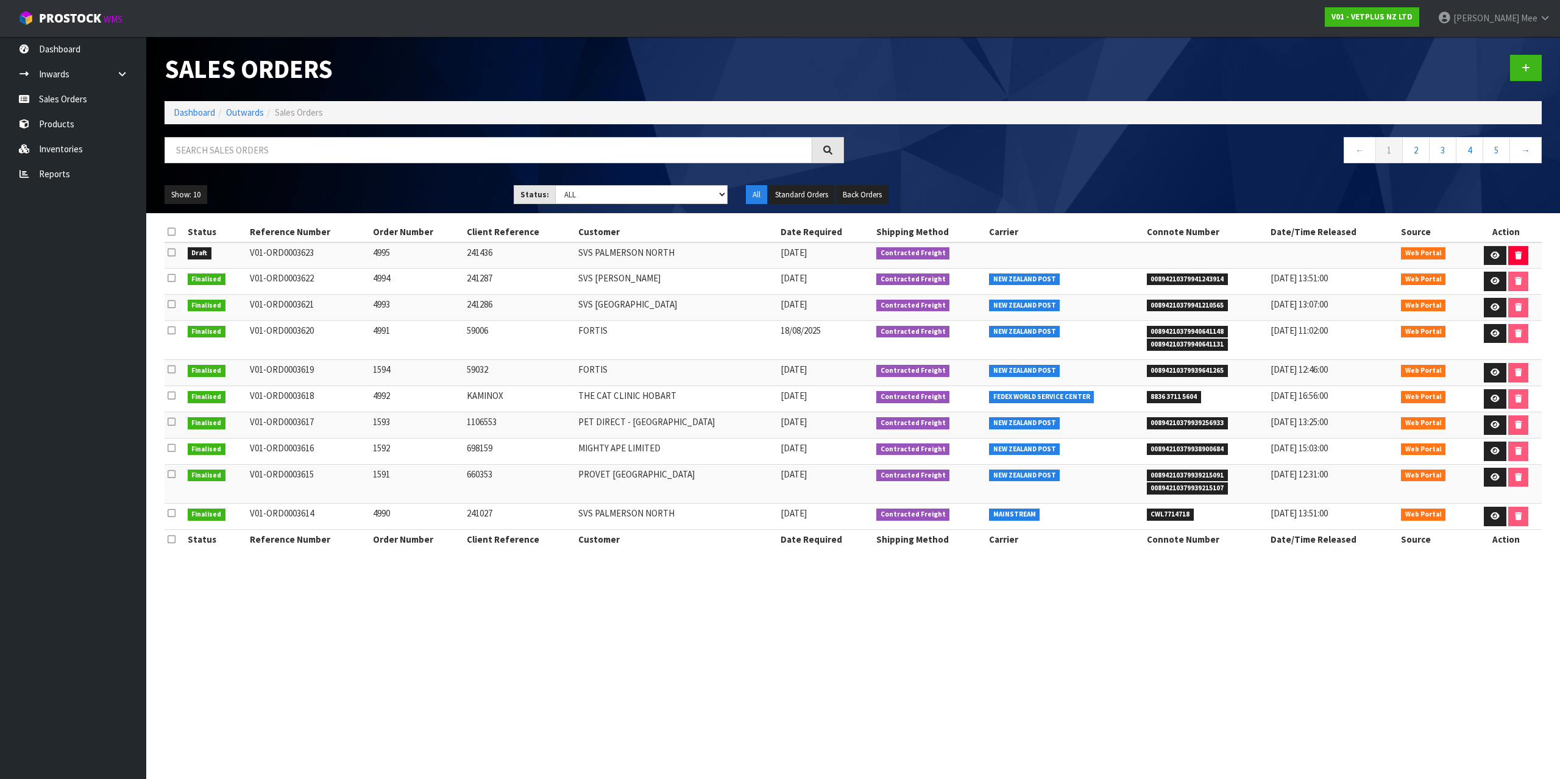
click at [849, 94] on div at bounding box center [1202, 68] width 698 height 63
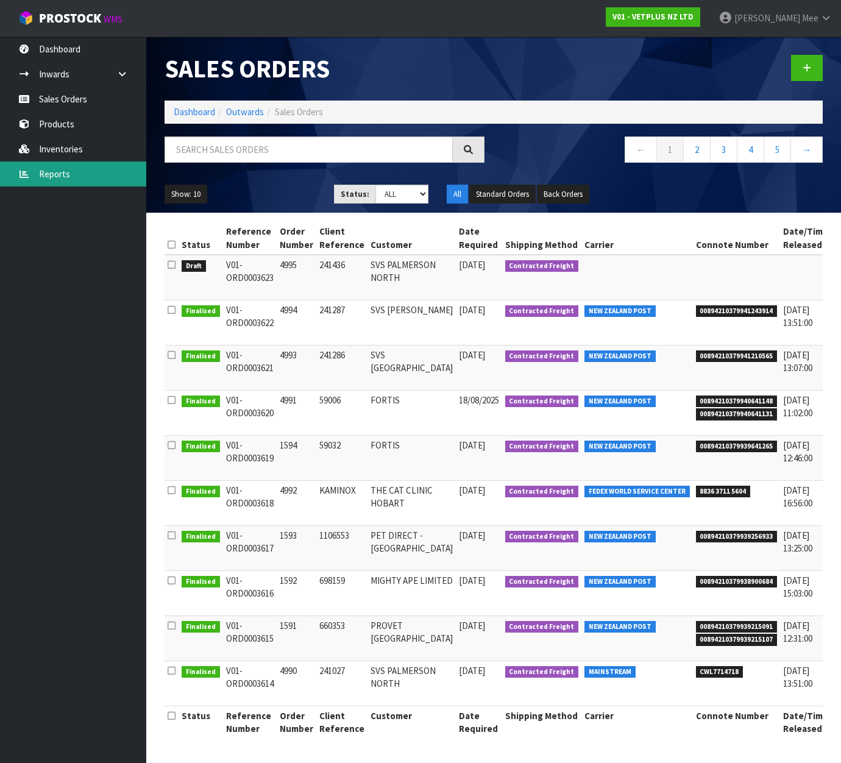
click at [90, 164] on link "Reports" at bounding box center [73, 173] width 146 height 25
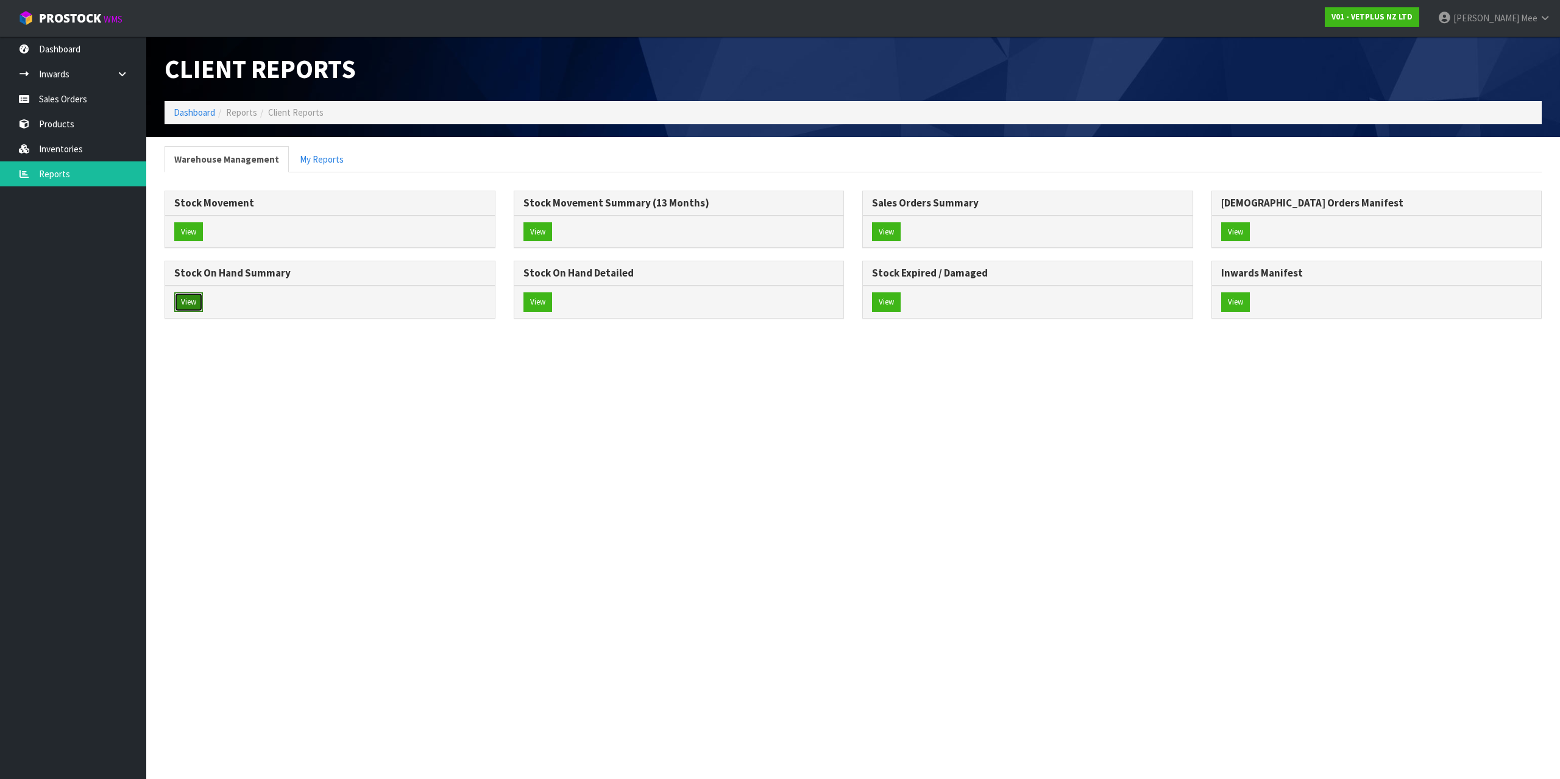
click at [179, 302] on button "View" at bounding box center [188, 301] width 29 height 19
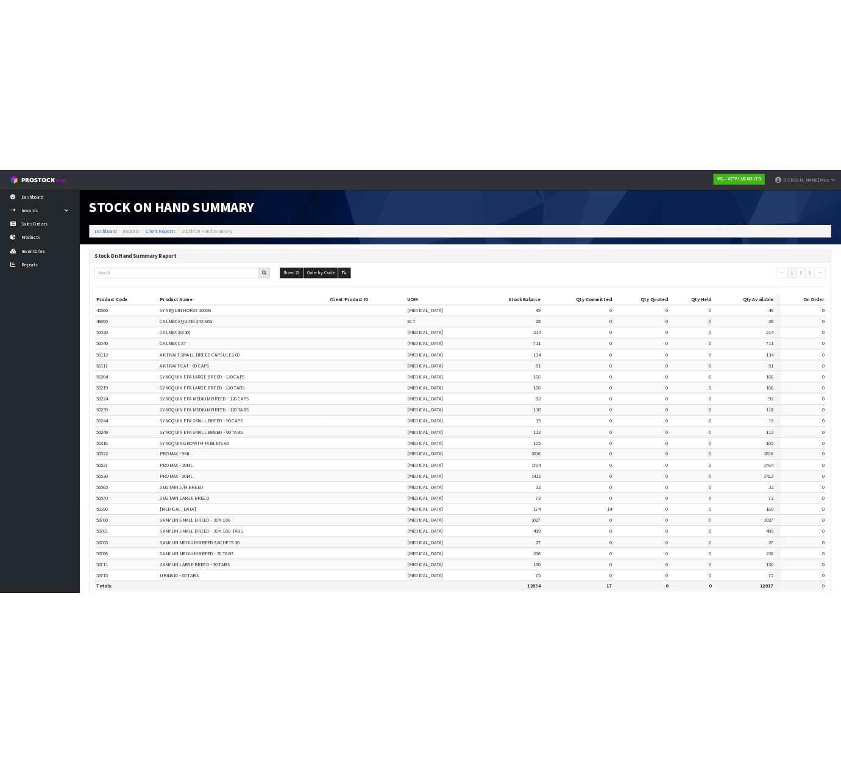
scroll to position [74, 0]
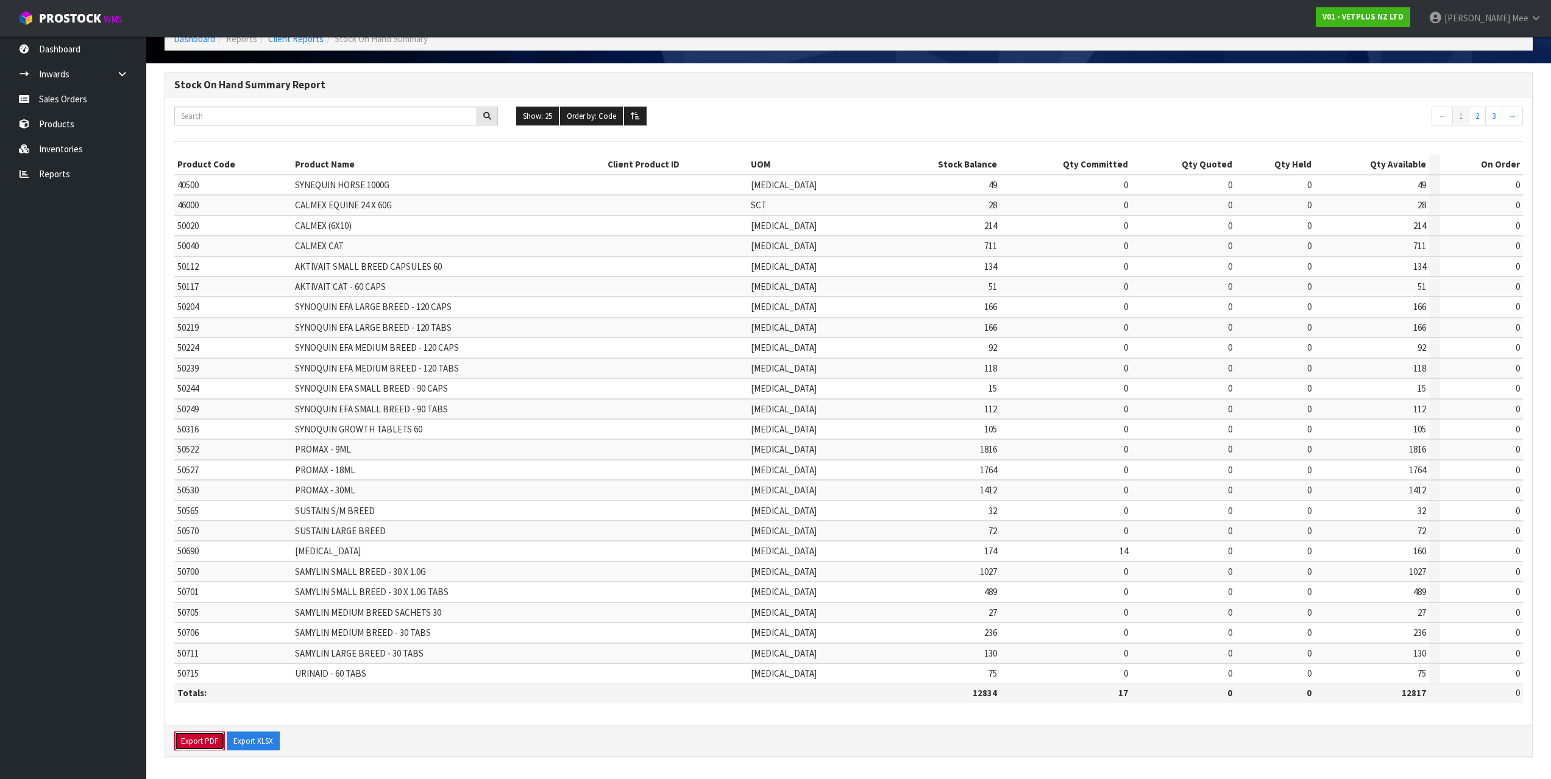
click at [193, 737] on button "Export PDF" at bounding box center [199, 741] width 51 height 19
click at [186, 742] on button "Export PDF" at bounding box center [199, 741] width 51 height 19
